Goal: Check status: Check status

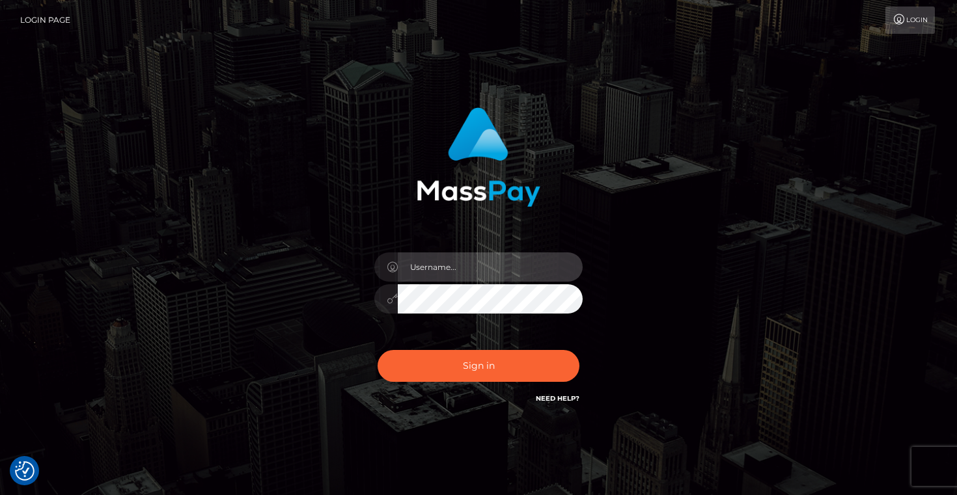
click at [423, 259] on input "text" at bounding box center [490, 267] width 185 height 29
type input "Artem Badlo"
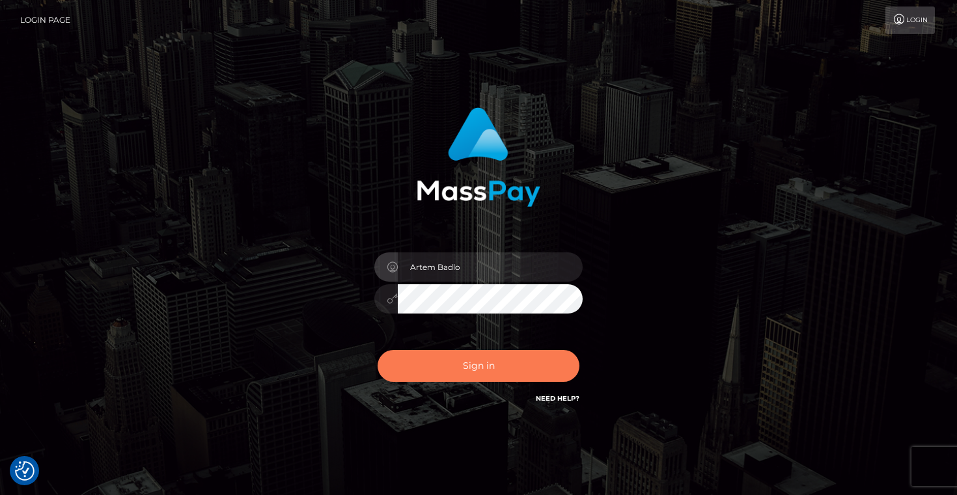
click at [486, 372] on button "Sign in" at bounding box center [479, 366] width 202 height 32
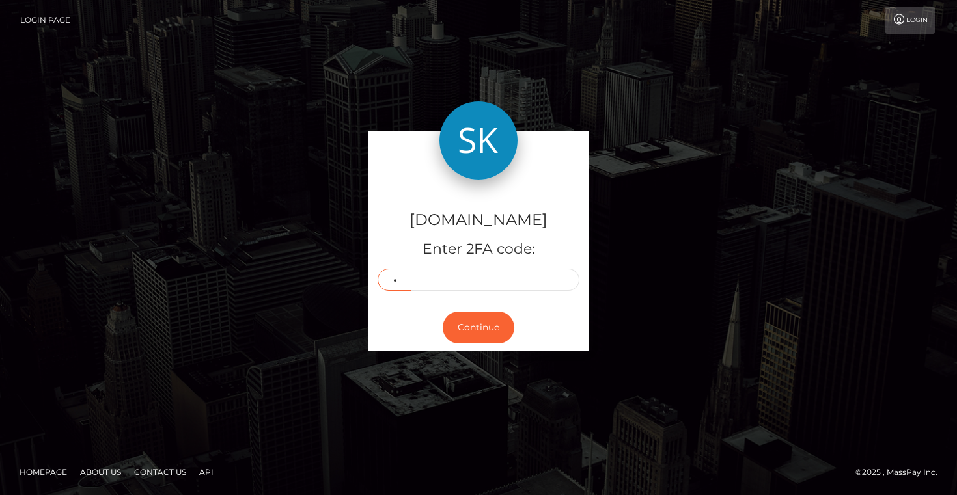
type input "1"
type input "4"
type input "7"
type input "9"
type input "6"
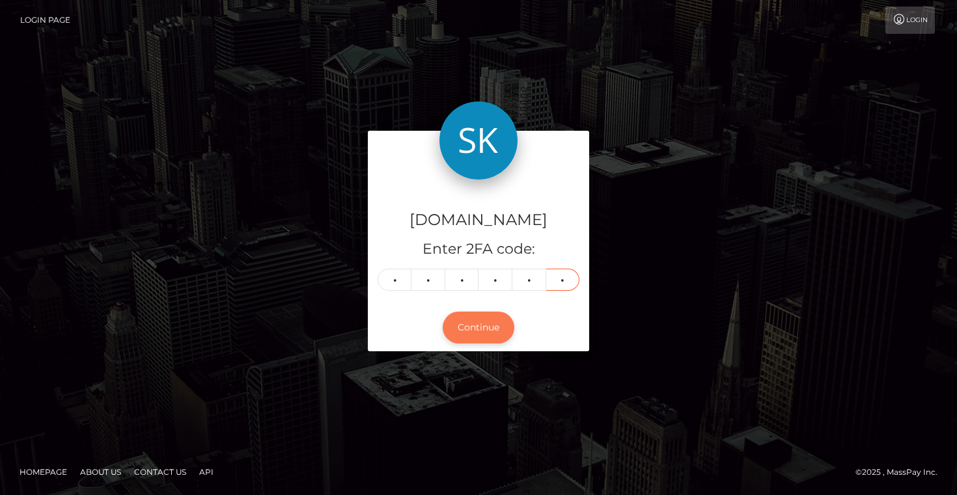
type input "3"
click at [490, 326] on button "Continue" at bounding box center [479, 328] width 72 height 32
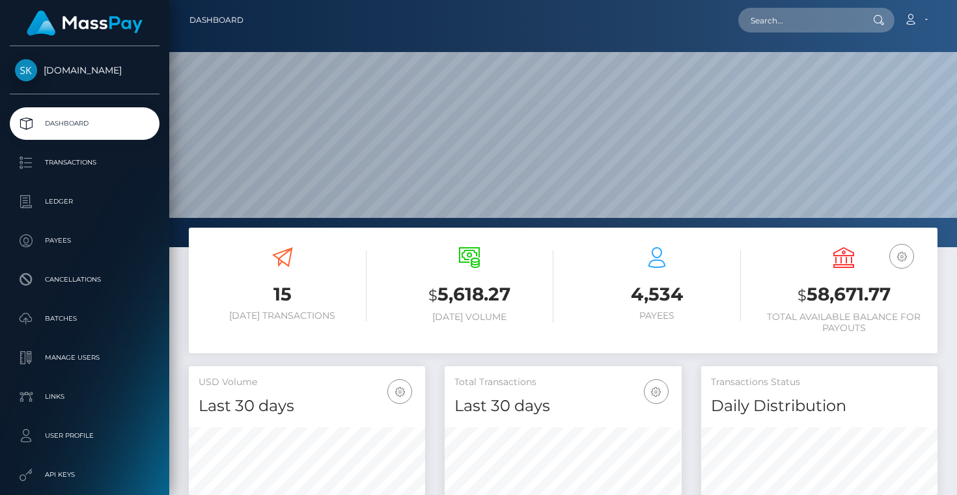
scroll to position [230, 236]
click at [77, 169] on p "Transactions" at bounding box center [84, 163] width 139 height 20
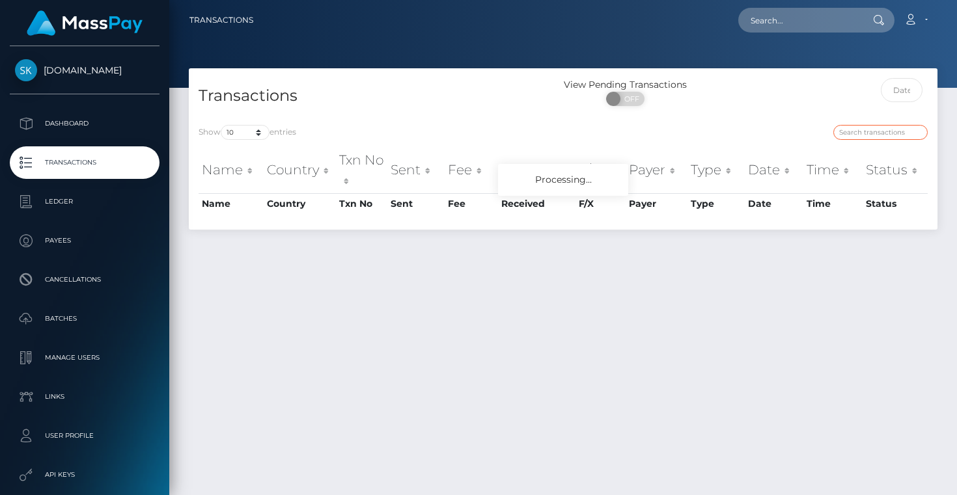
click at [857, 129] on input "search" at bounding box center [880, 132] width 94 height 15
paste input "offer-159801-651d66"
type input "offer-159801-651d66"
click at [807, 112] on div at bounding box center [844, 95] width 187 height 35
click at [912, 135] on input "offer-159801-651d66" at bounding box center [880, 132] width 94 height 15
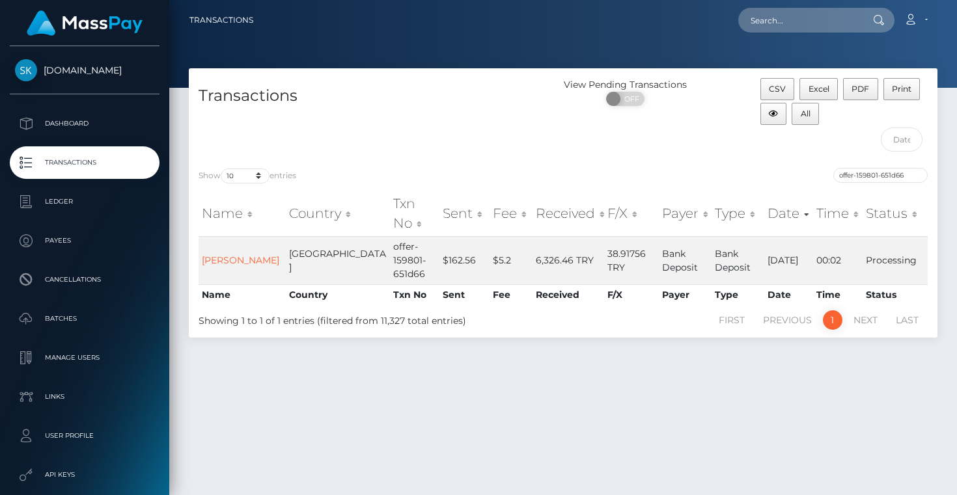
click at [72, 165] on p "Transactions" at bounding box center [84, 163] width 139 height 20
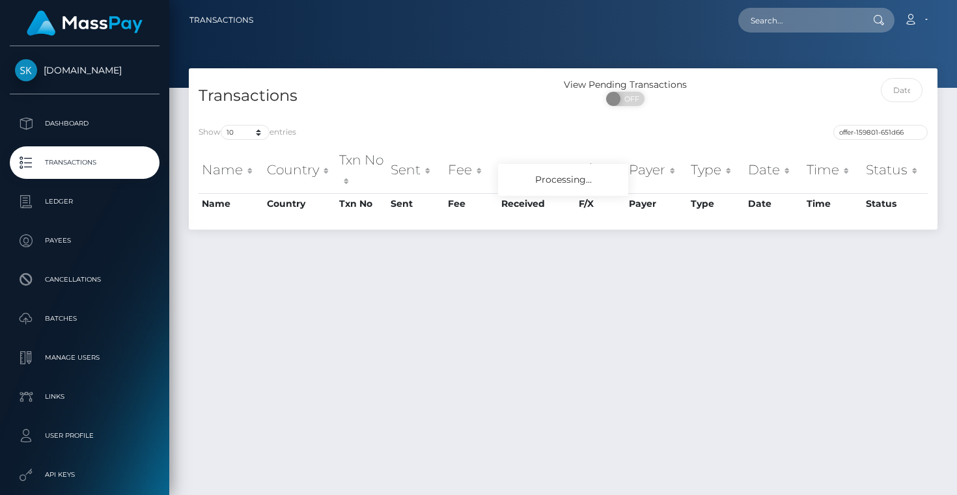
click at [72, 165] on p "Transactions" at bounding box center [84, 163] width 139 height 20
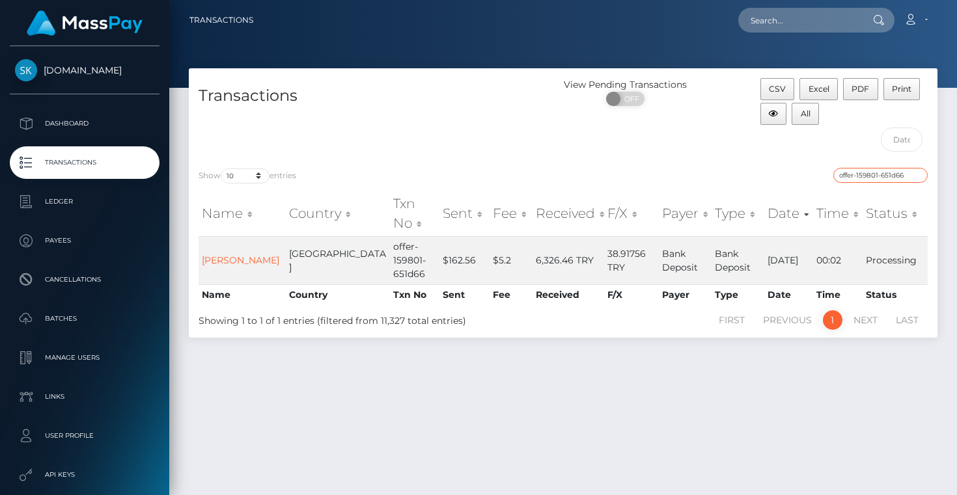
click at [919, 173] on input "offer-159801-651d66" at bounding box center [880, 175] width 94 height 15
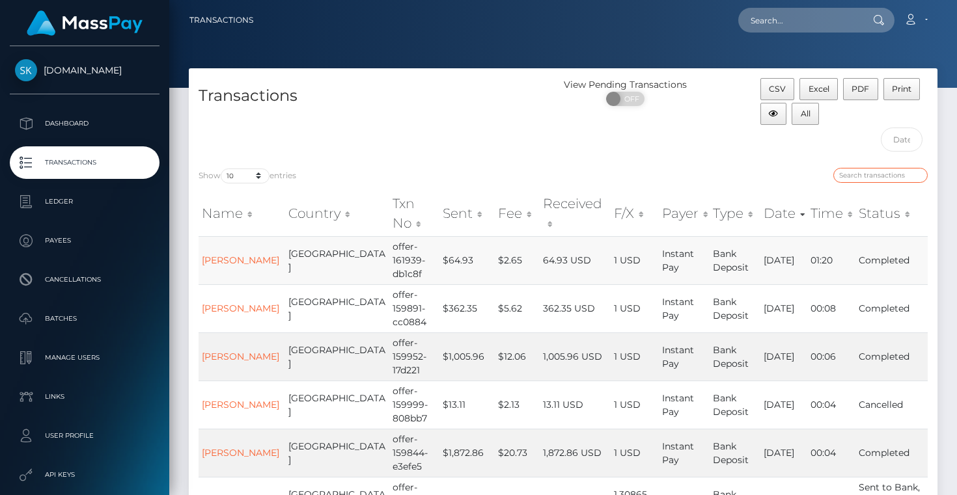
scroll to position [1, 0]
